Goal: Transaction & Acquisition: Obtain resource

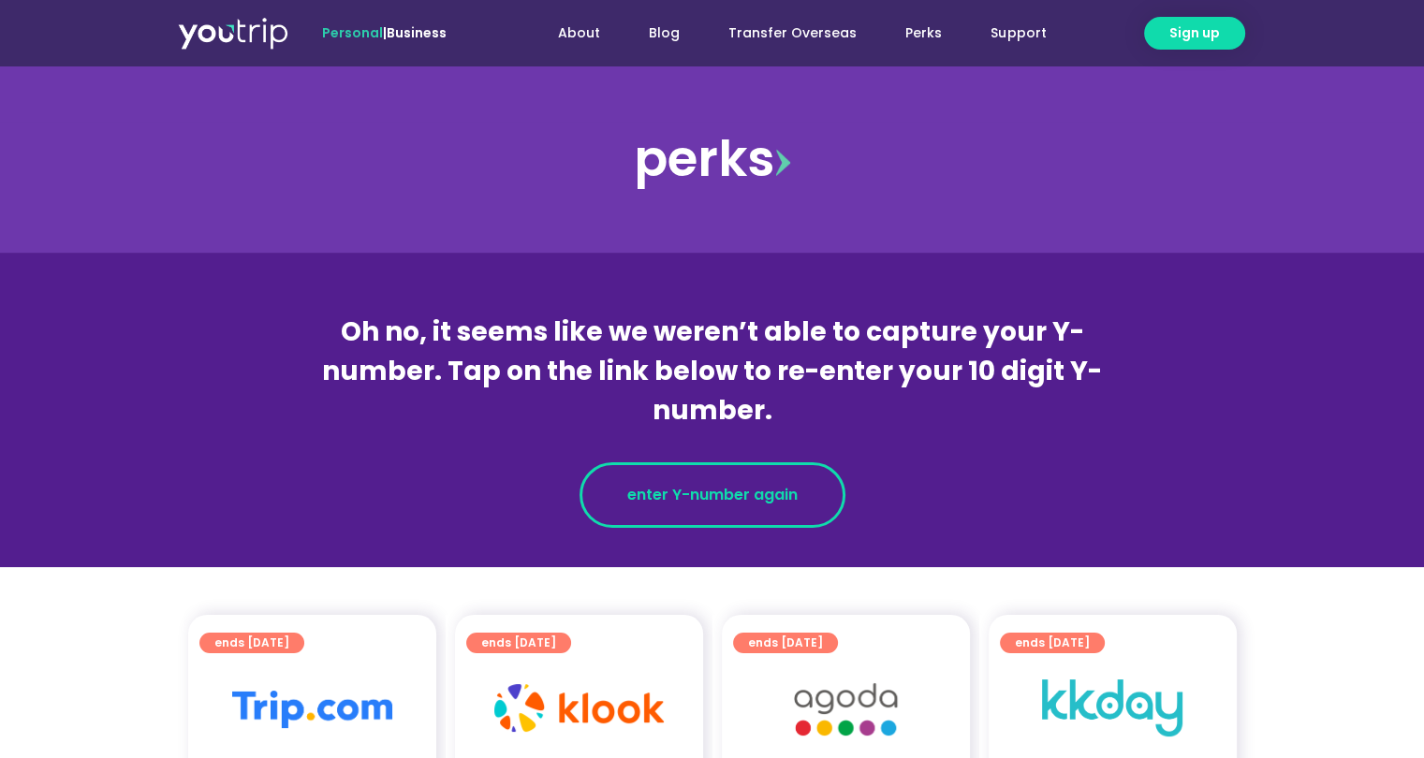
click at [704, 487] on span "enter Y-number again" at bounding box center [712, 495] width 170 height 22
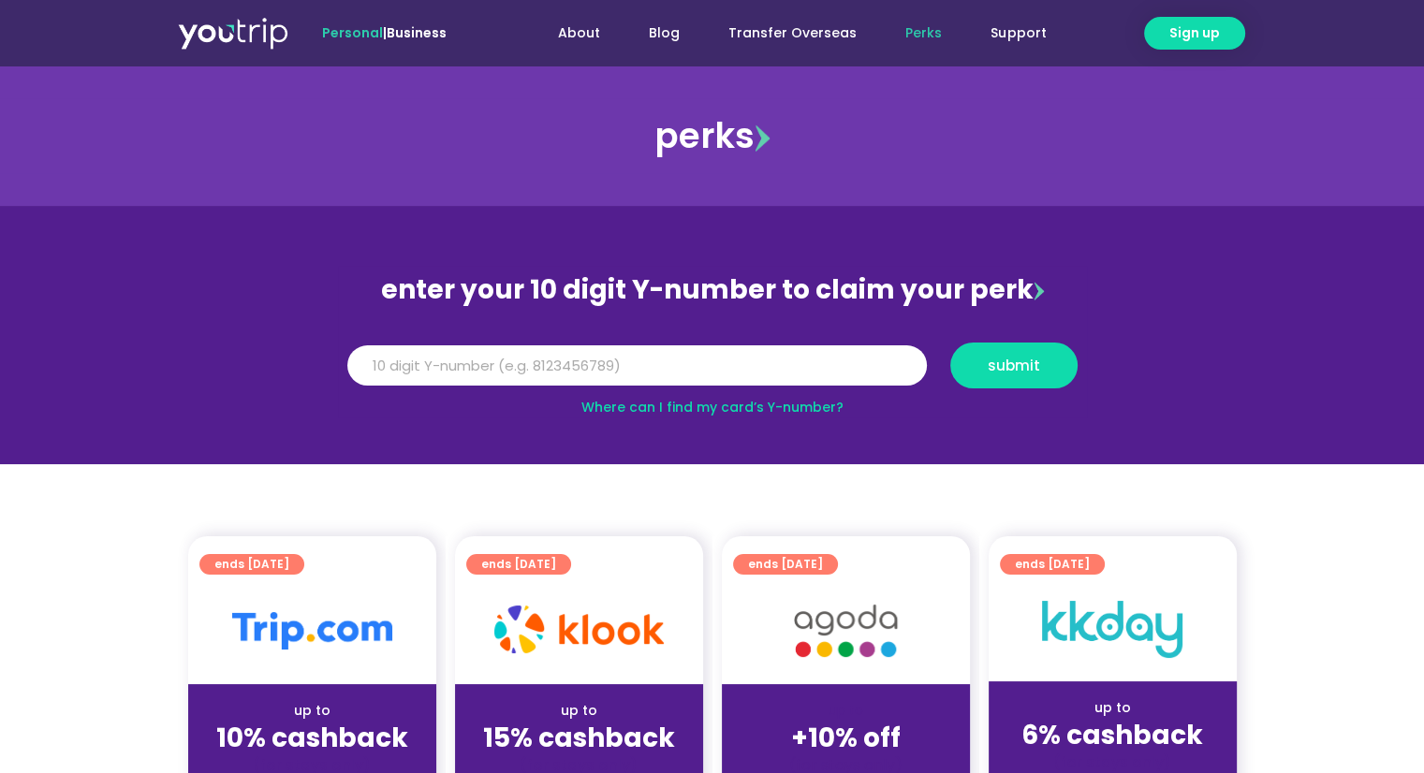
click at [689, 405] on link "Where can I find my card’s Y-number?" at bounding box center [712, 407] width 262 height 19
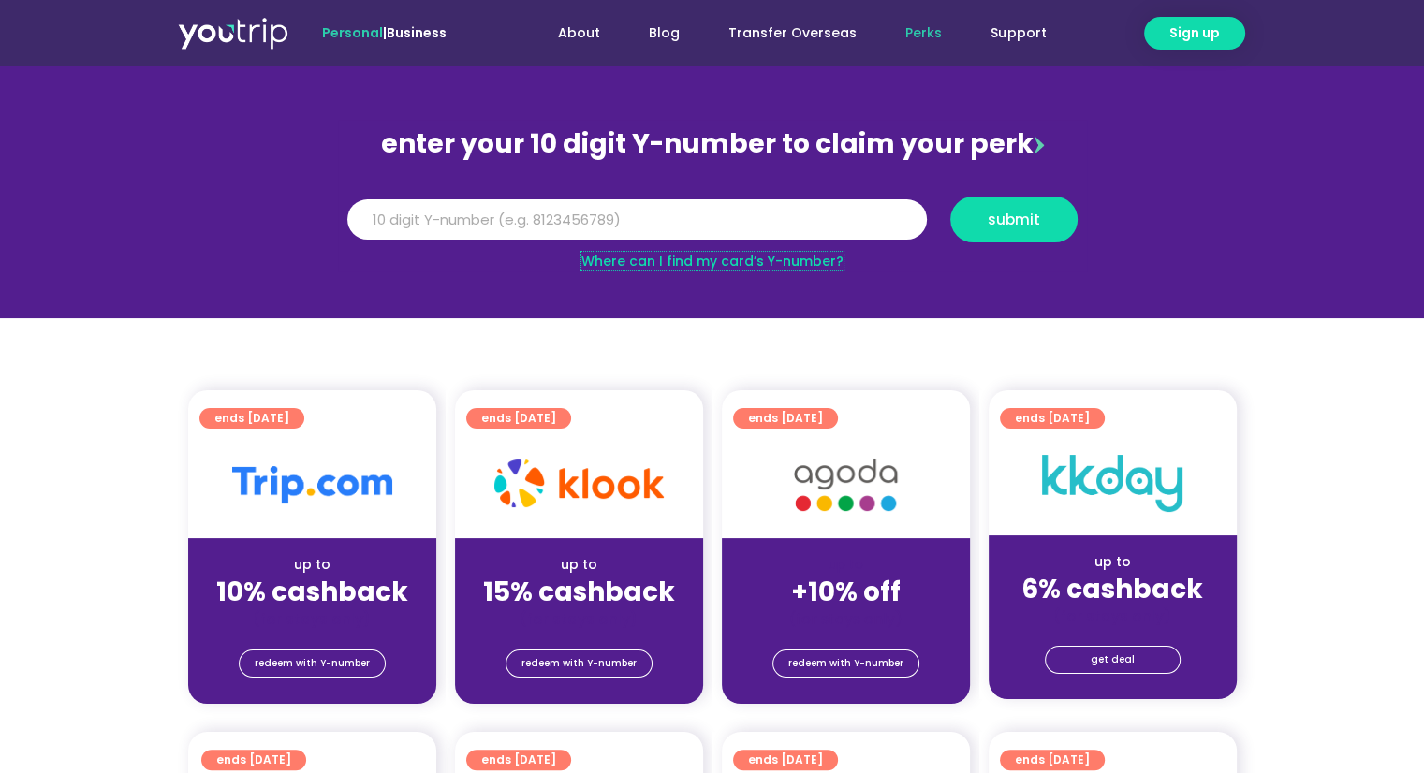
scroll to position [281, 0]
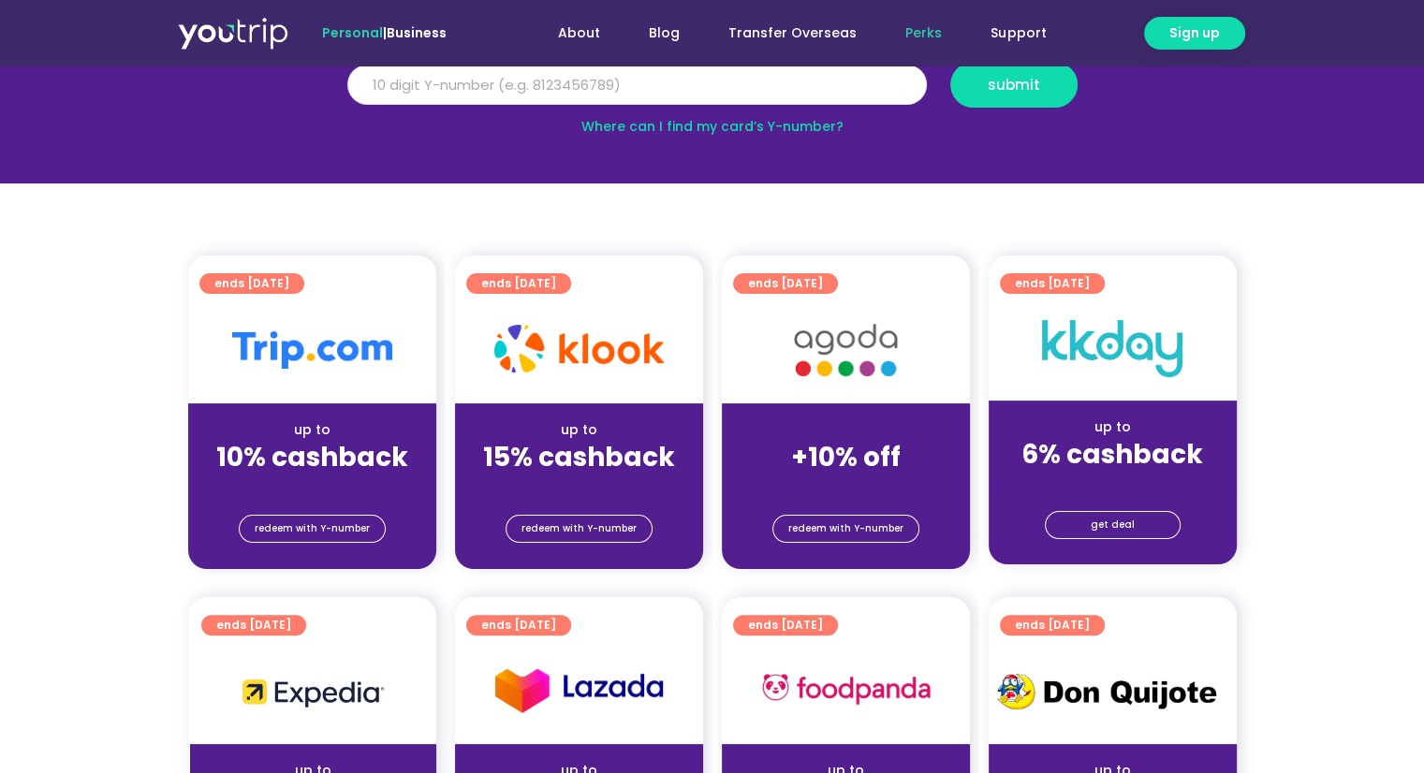
click at [532, 94] on input "Y Number" at bounding box center [636, 85] width 579 height 41
type input "8191507088"
click at [1030, 78] on span "submit" at bounding box center [1013, 85] width 52 height 14
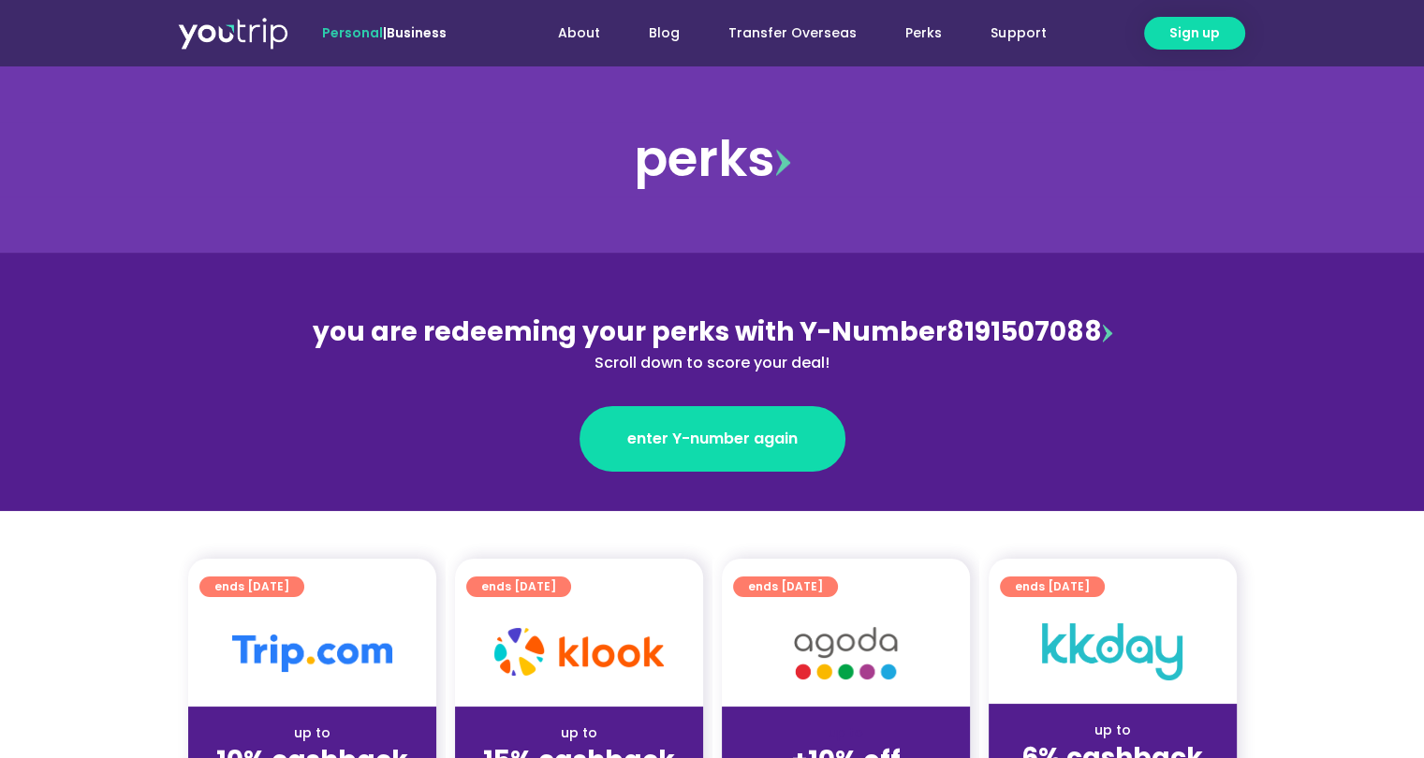
click at [198, 238] on div "perks" at bounding box center [712, 159] width 1424 height 187
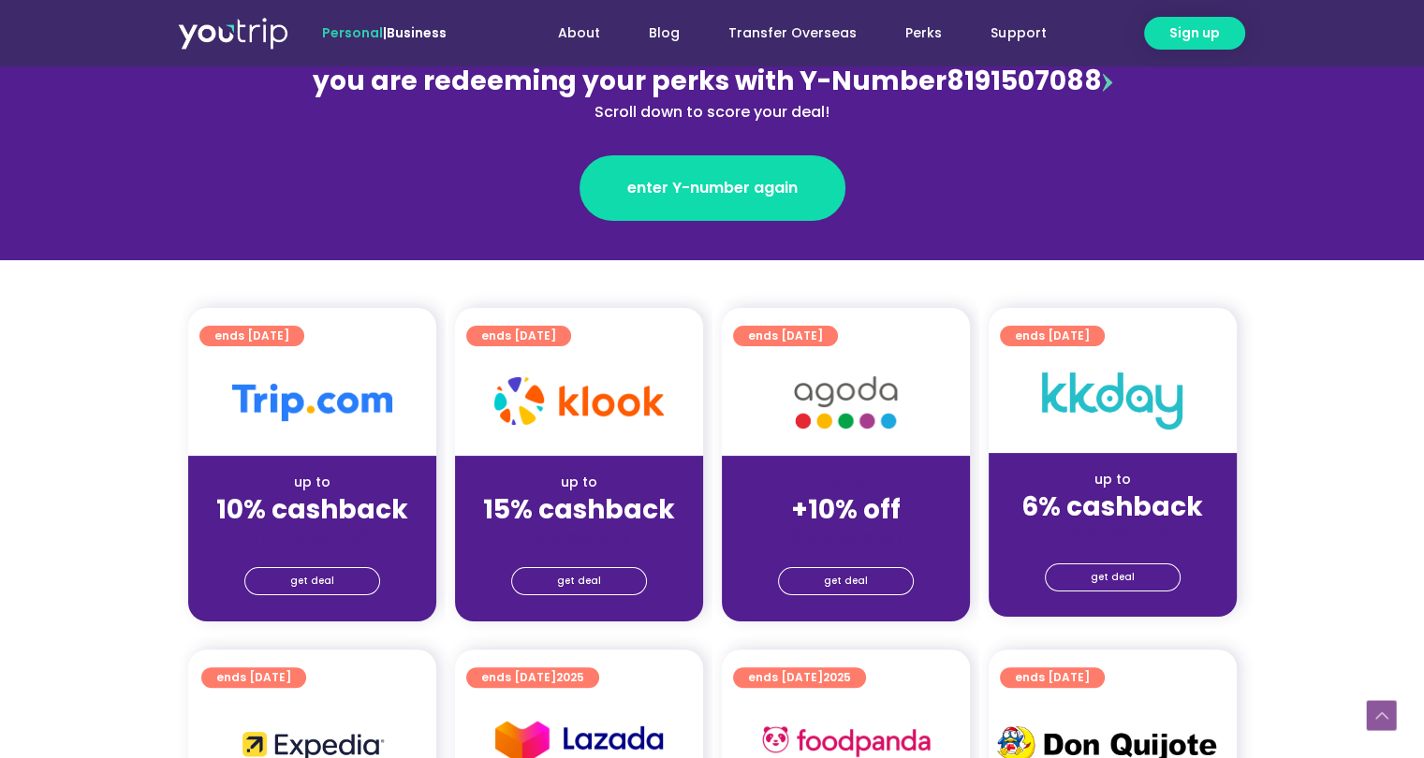
scroll to position [374, 0]
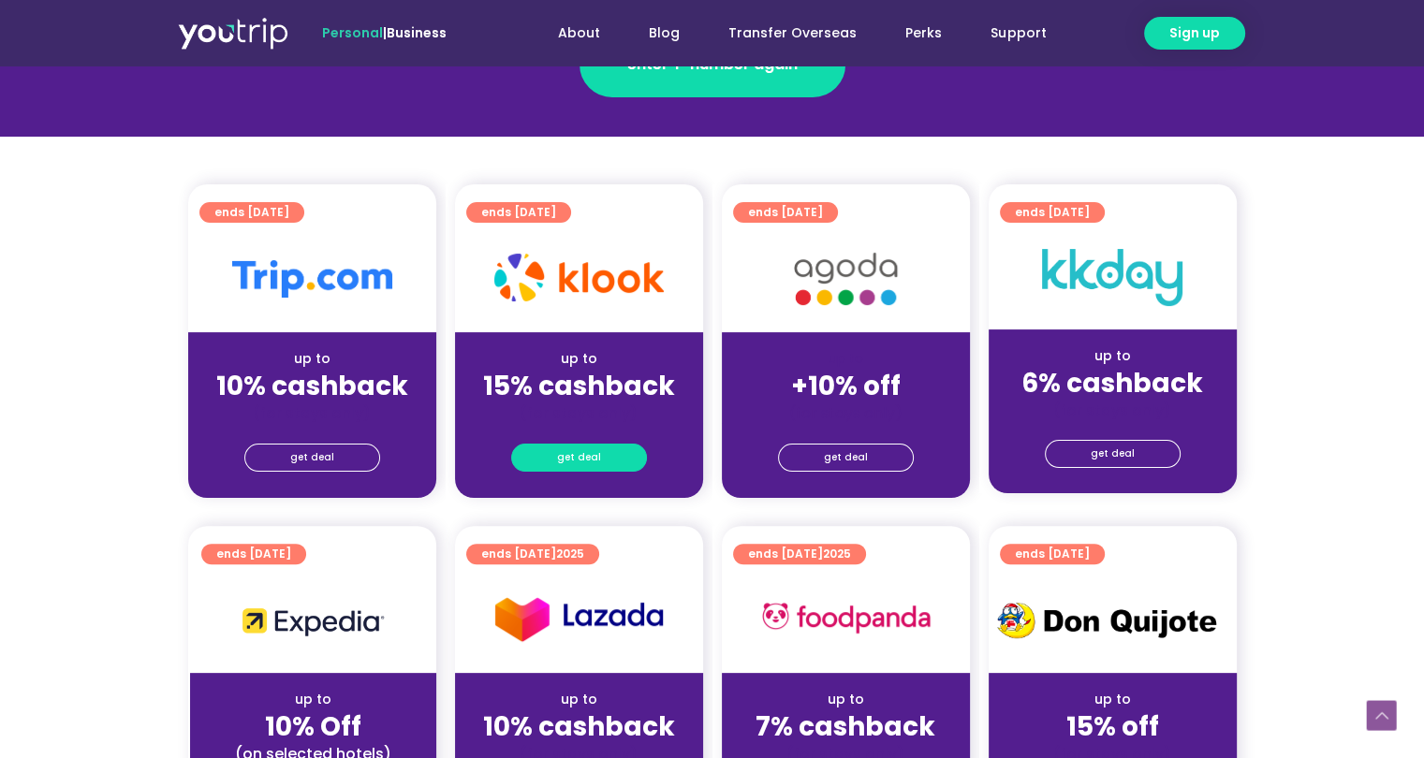
click at [580, 452] on span "get deal" at bounding box center [579, 458] width 44 height 26
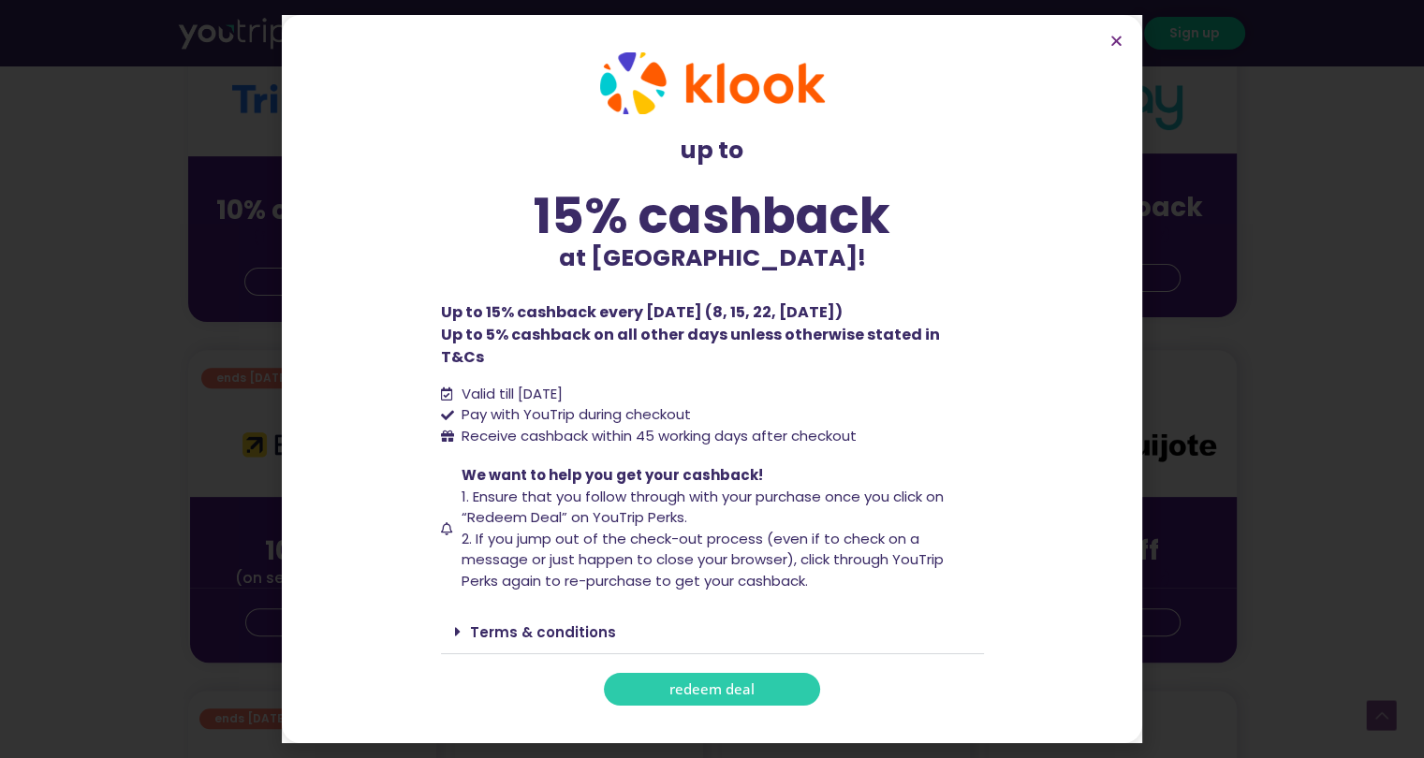
scroll to position [562, 0]
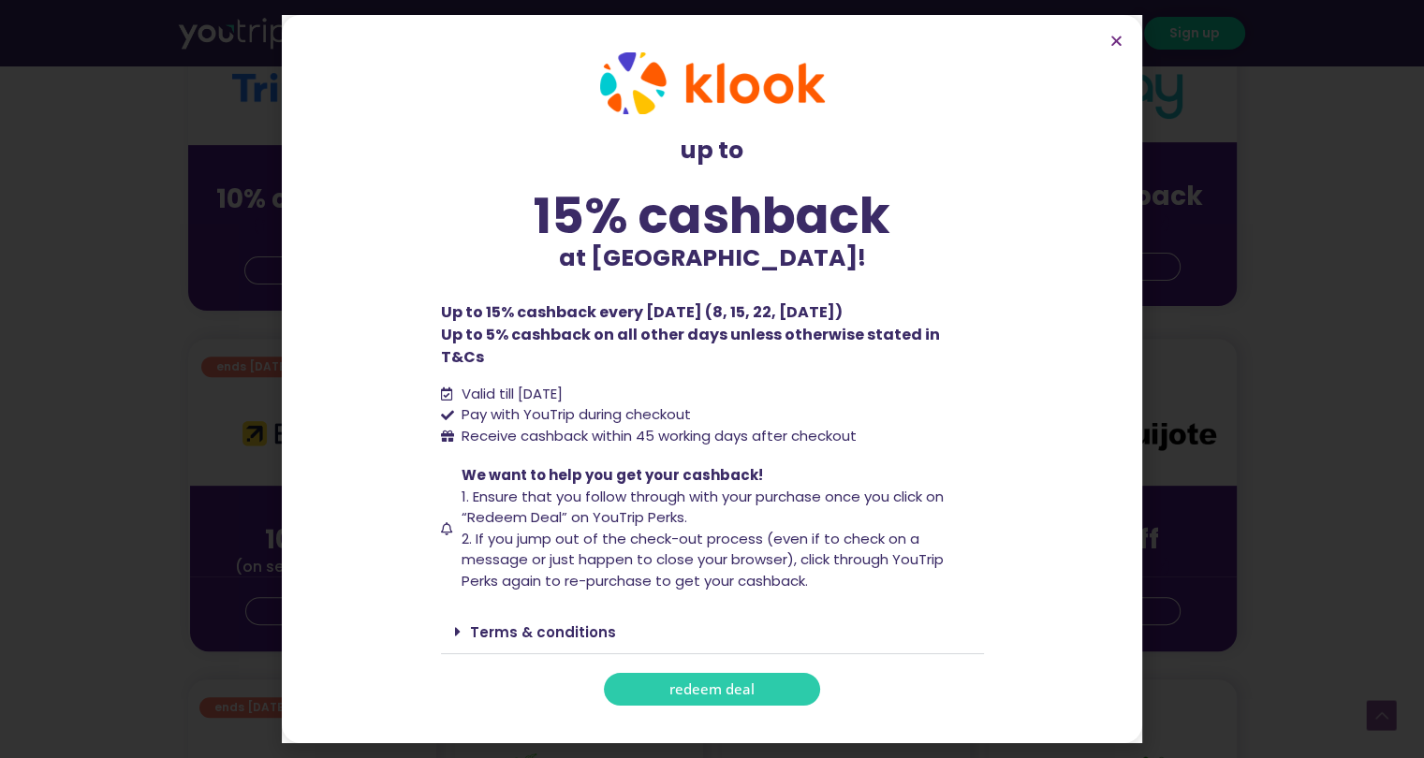
click at [562, 622] on link "Terms & conditions" at bounding box center [543, 632] width 146 height 20
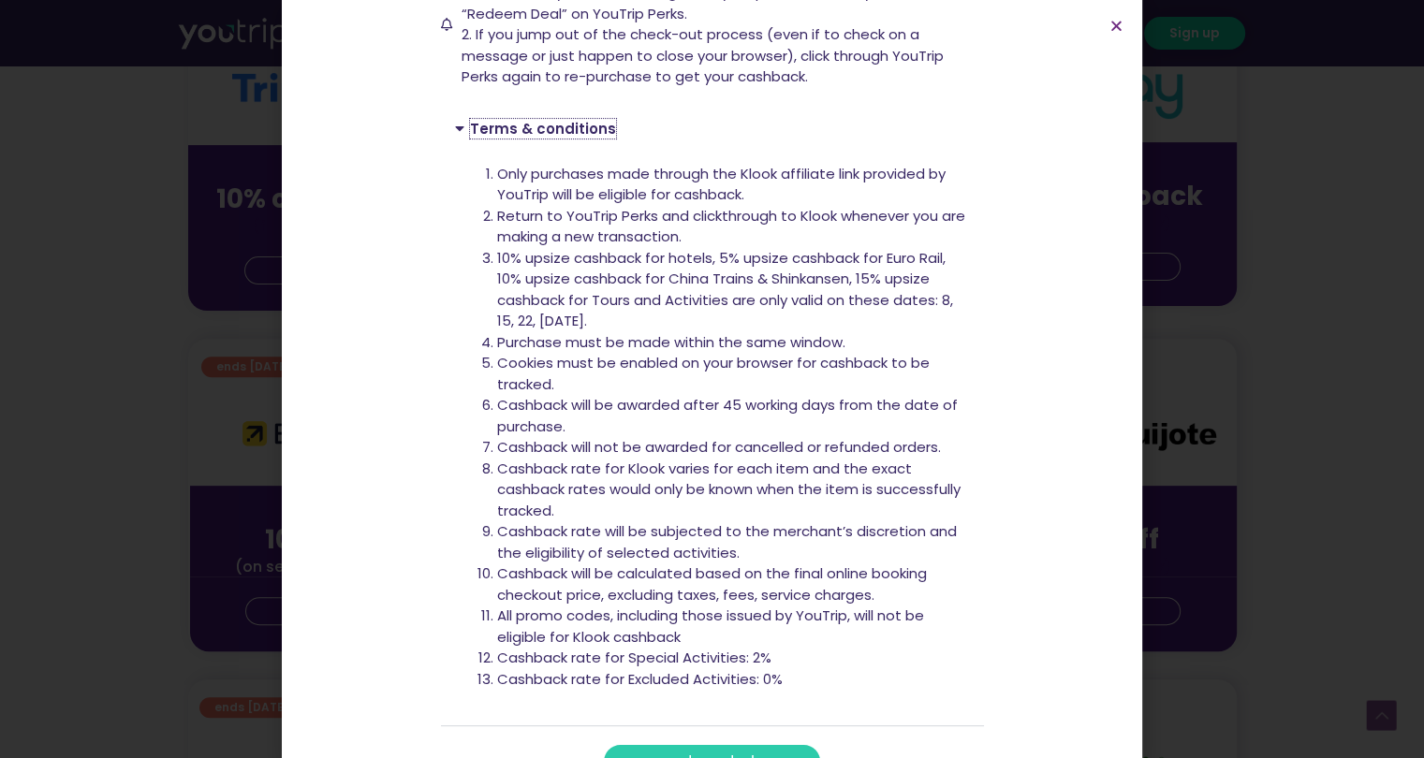
scroll to position [509, 0]
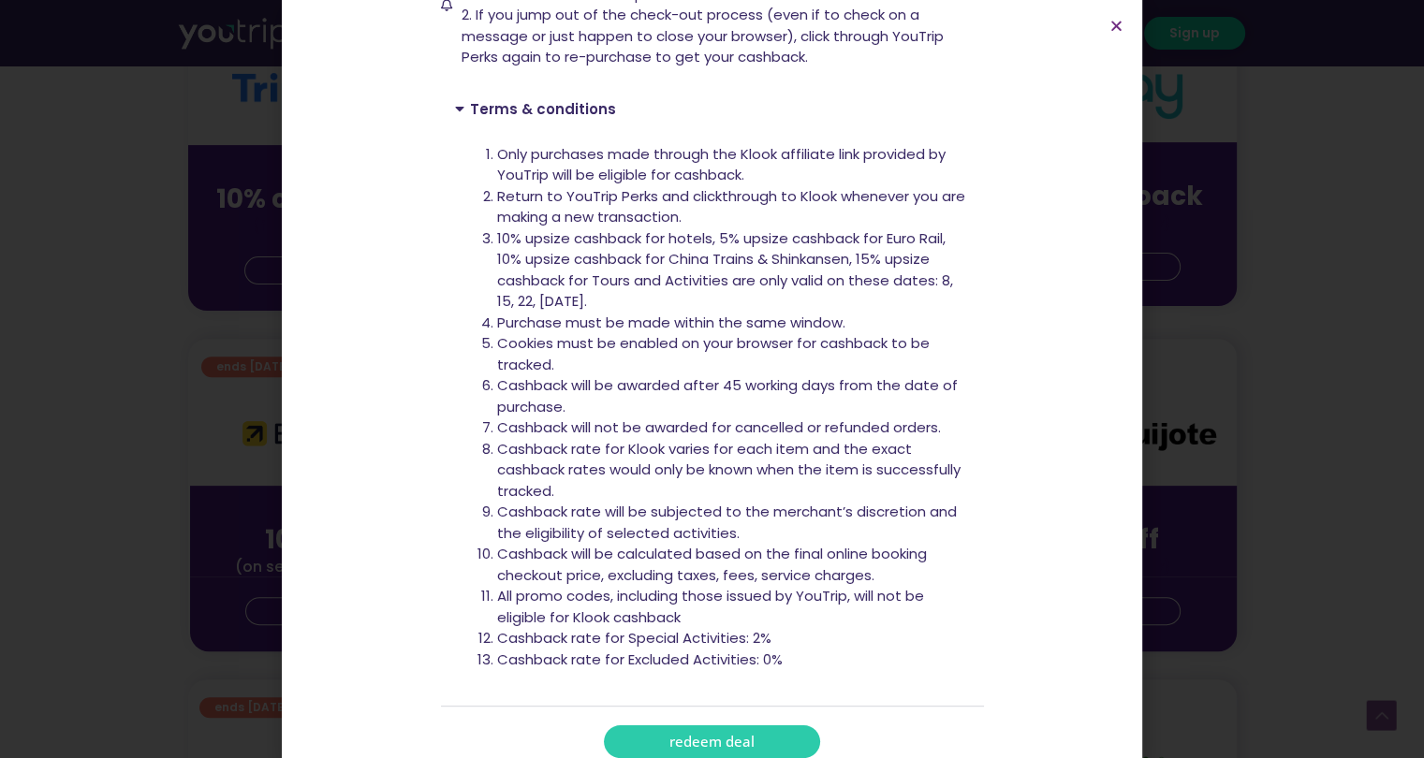
click at [1108, 34] on section "up to 15% cashback at Klook! up to 15% cashback at Klook! Up to 15% cashback ev…" at bounding box center [712, 143] width 860 height 1305
click at [1112, 27] on icon "Close" at bounding box center [1116, 26] width 14 height 14
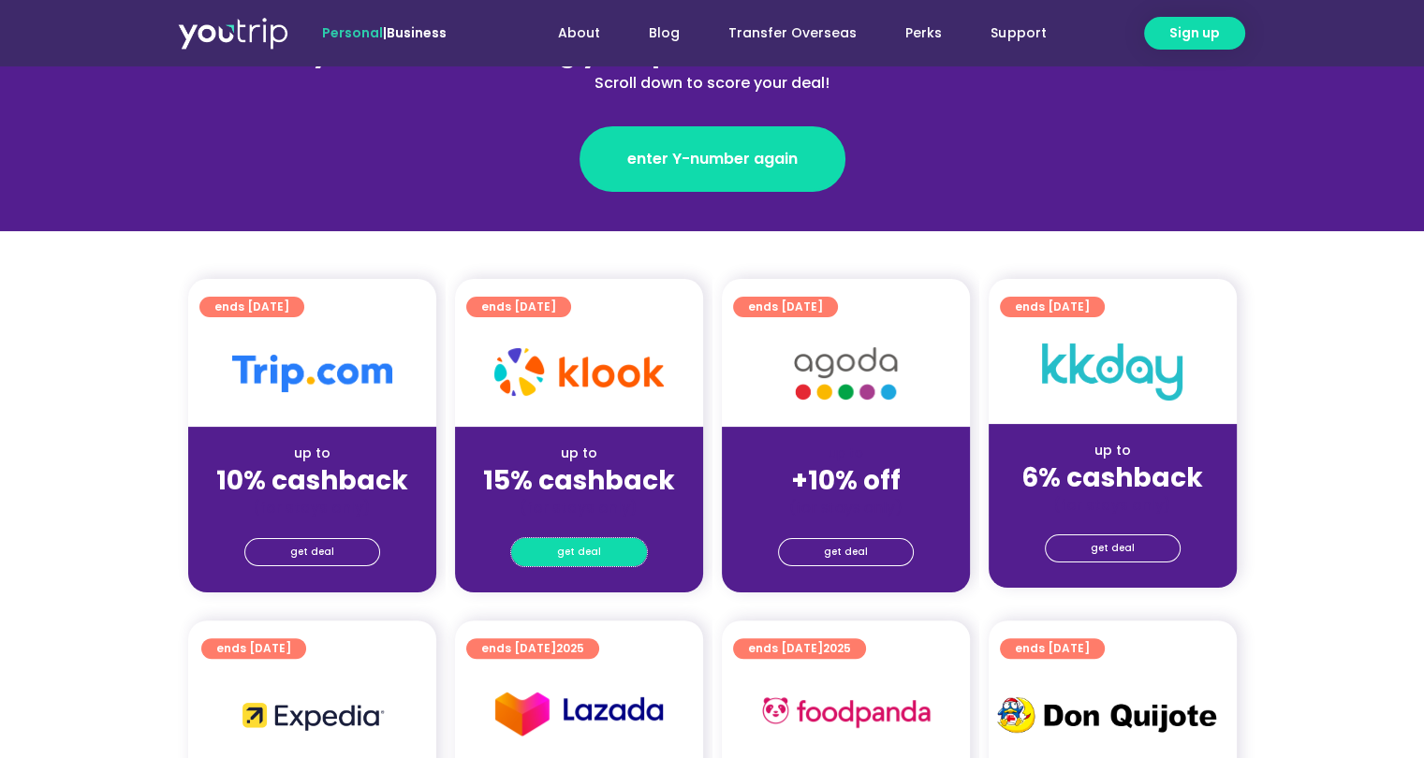
scroll to position [281, 0]
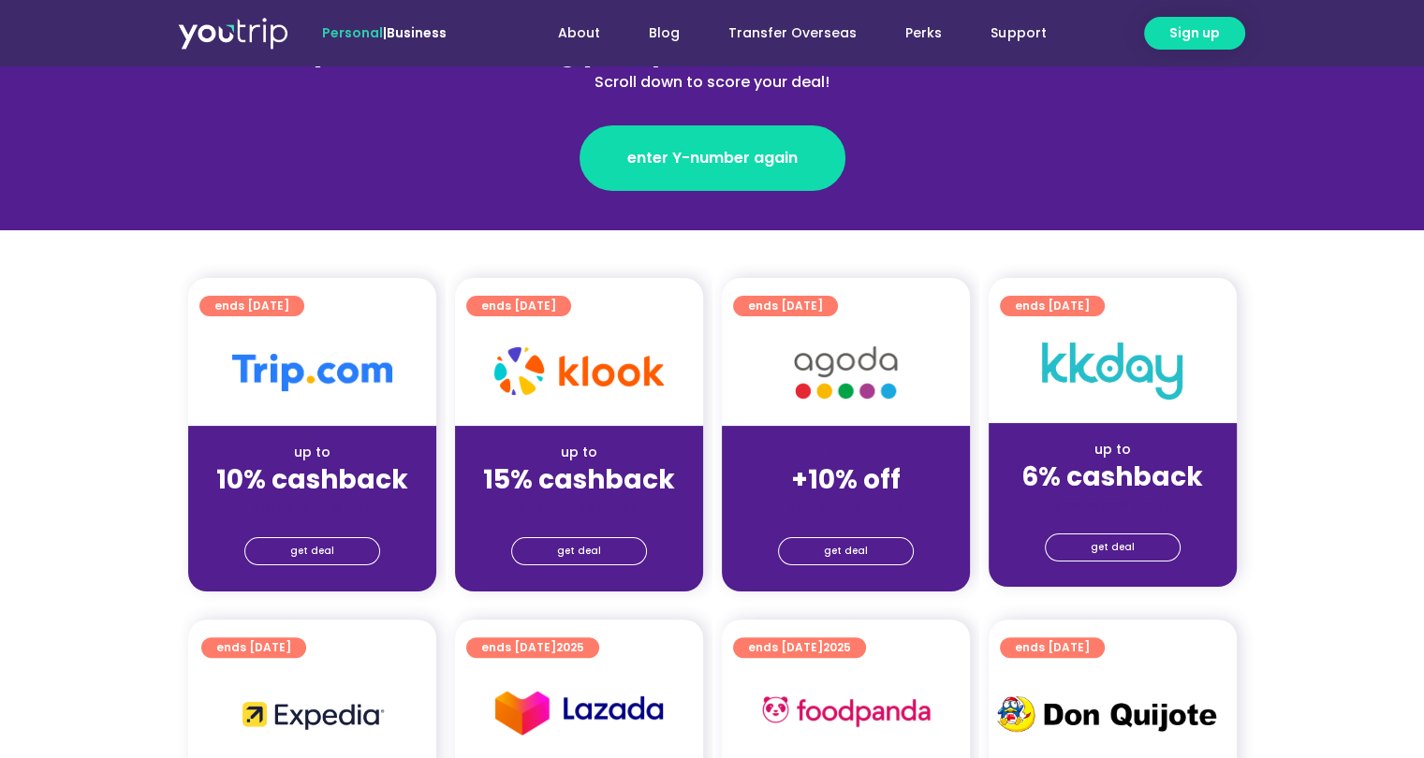
click at [146, 446] on section "ends 30 Sep 2025 up to 10% cashback (for stays only) get deal ends 31 Dec 2025 …" at bounding box center [712, 446] width 1424 height 336
